Goal: Find specific page/section: Find specific page/section

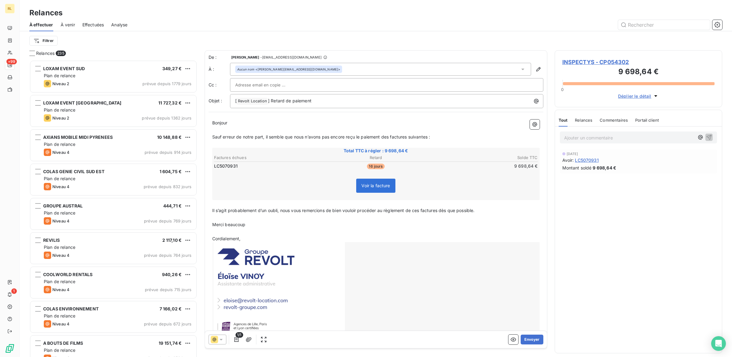
scroll to position [291, 162]
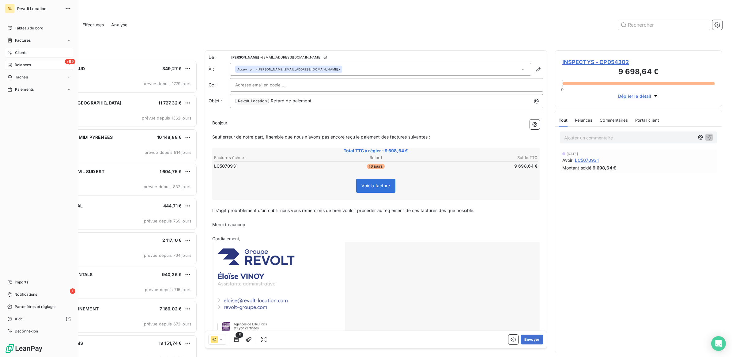
click at [27, 54] on span "Clients" at bounding box center [21, 53] width 12 height 6
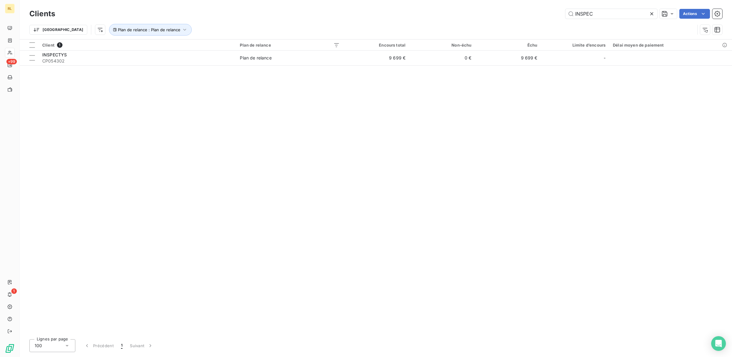
drag, startPoint x: 601, startPoint y: 13, endPoint x: 520, endPoint y: 15, distance: 81.1
click at [520, 15] on div "INSPEC Actions" at bounding box center [391, 14] width 659 height 10
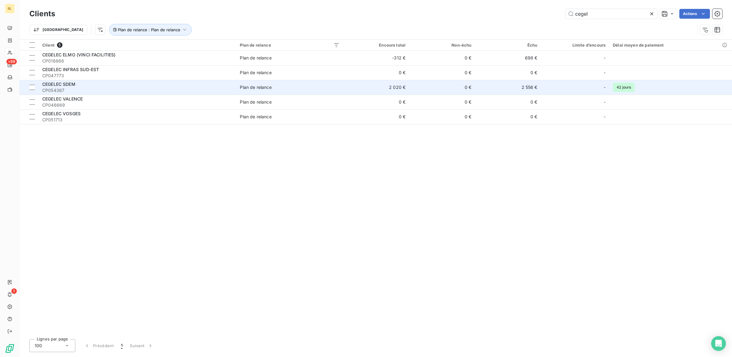
type input "cegel"
click at [76, 90] on span "CP054367" at bounding box center [137, 90] width 190 height 6
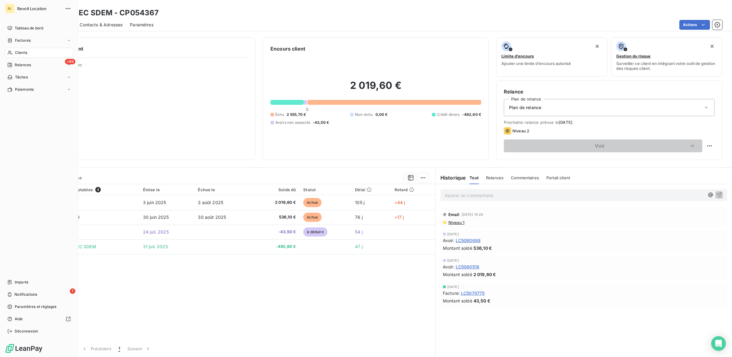
click at [21, 51] on span "Clients" at bounding box center [21, 53] width 12 height 6
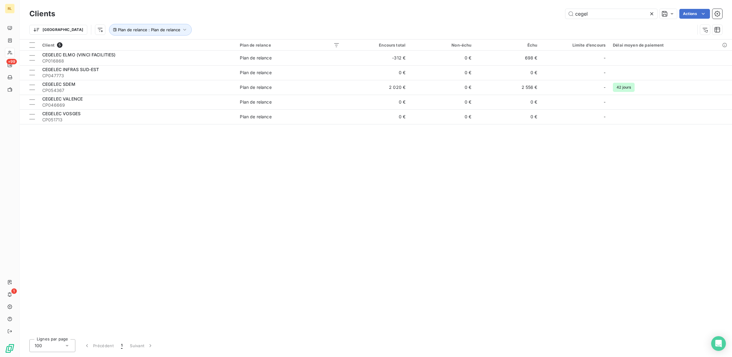
drag, startPoint x: 603, startPoint y: 12, endPoint x: 490, endPoint y: 13, distance: 112.6
click at [490, 13] on div "cegel Actions" at bounding box center [391, 14] width 659 height 10
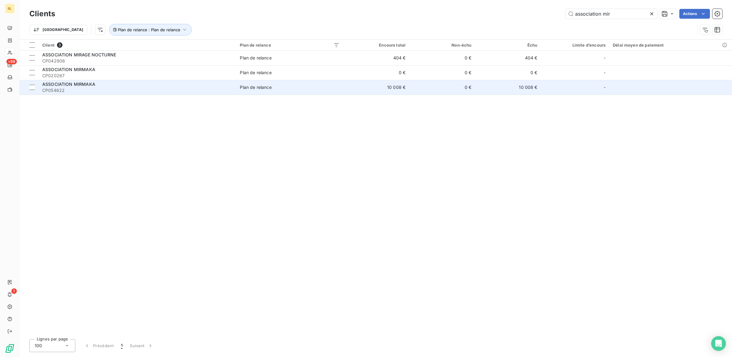
type input "association mir"
click at [94, 87] on span "ASSOCIATION MIRMAKA" at bounding box center [68, 83] width 53 height 5
